Goal: Find specific page/section: Find specific page/section

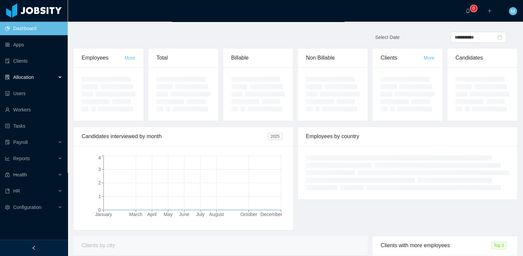
click at [30, 80] on div "Allocation" at bounding box center [34, 77] width 68 height 14
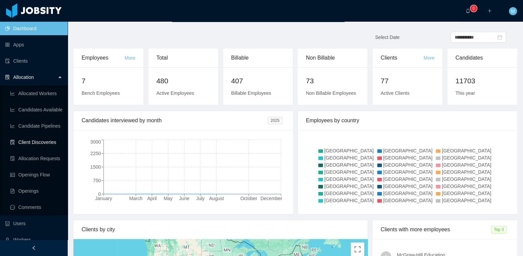
click at [37, 147] on link "Client Discoveries" at bounding box center [36, 143] width 52 height 14
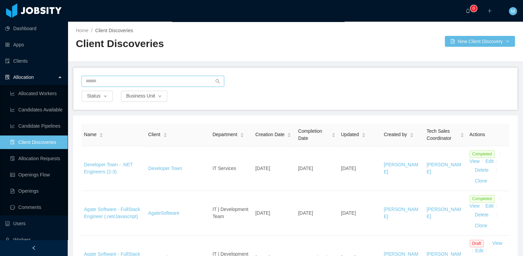
click at [103, 77] on input "text" at bounding box center [153, 81] width 143 height 11
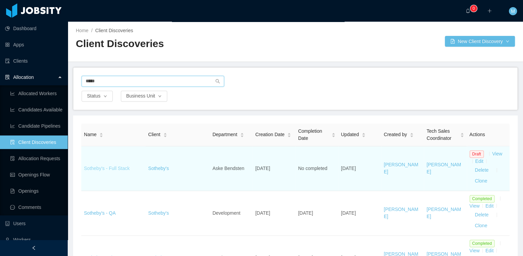
type input "*****"
click at [104, 171] on link "Sotheby's - Full Stack" at bounding box center [107, 168] width 46 height 5
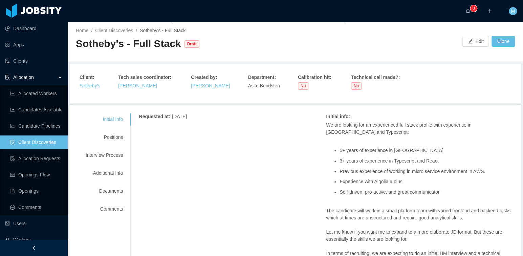
click at [457, 89] on div "Client : [PERSON_NAME]'s Tech sales coordinator : [PERSON_NAME] Created by : [P…" at bounding box center [296, 83] width 432 height 19
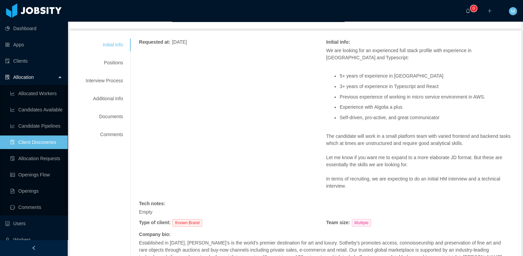
scroll to position [78, 0]
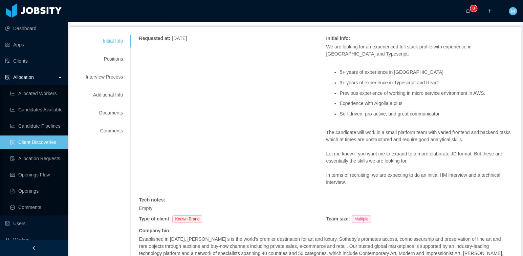
click at [472, 77] on ul "5+ years of experience in [GEOGRAPHIC_DATA] 3+ years of experience in Typescrip…" at bounding box center [419, 93] width 187 height 57
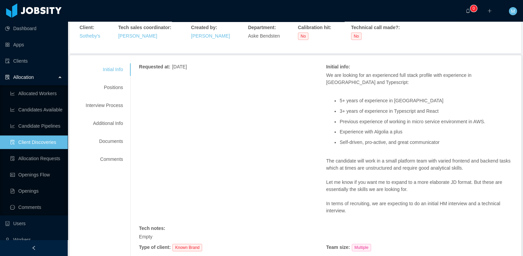
scroll to position [89, 0]
